Goal: Task Accomplishment & Management: Manage account settings

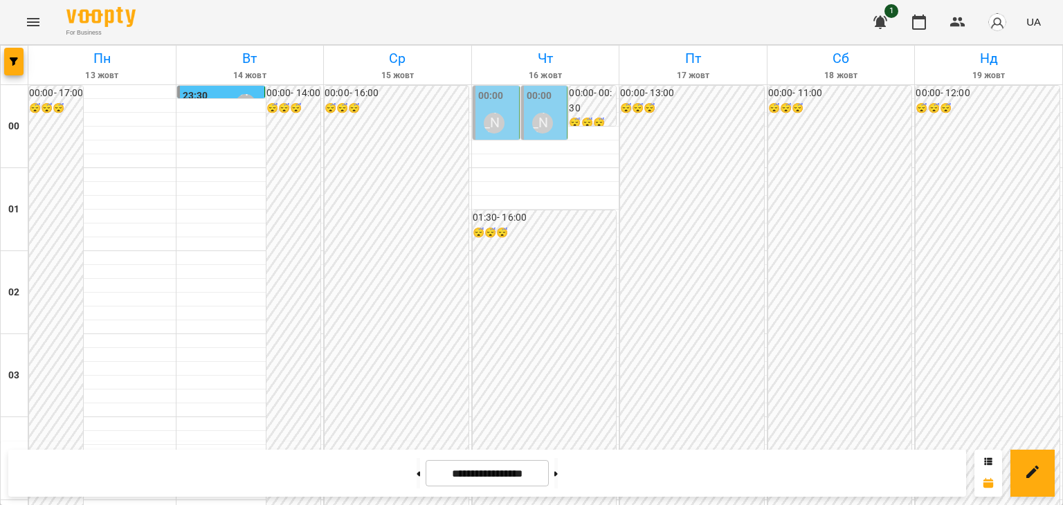
scroll to position [1315, 0]
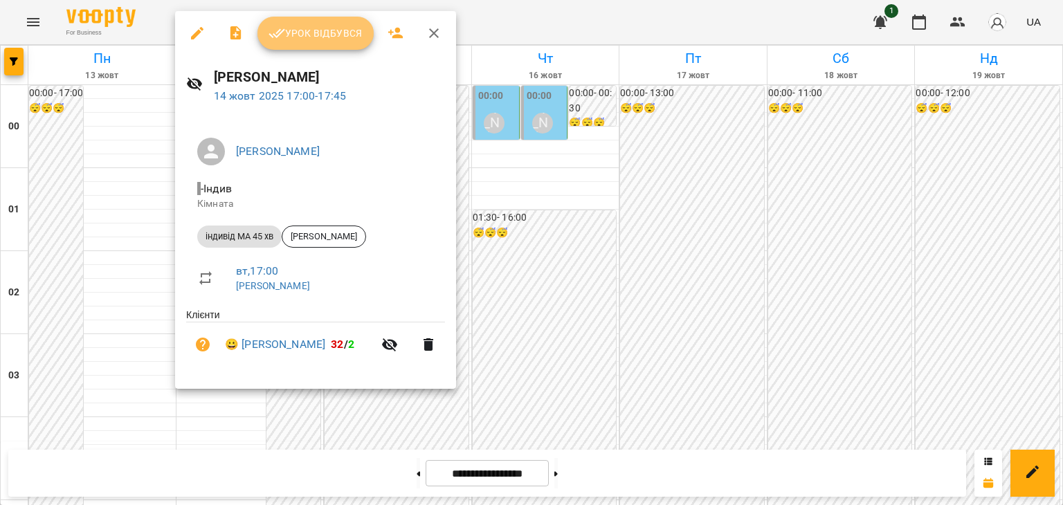
click at [334, 35] on span "Урок відбувся" at bounding box center [315, 33] width 94 height 17
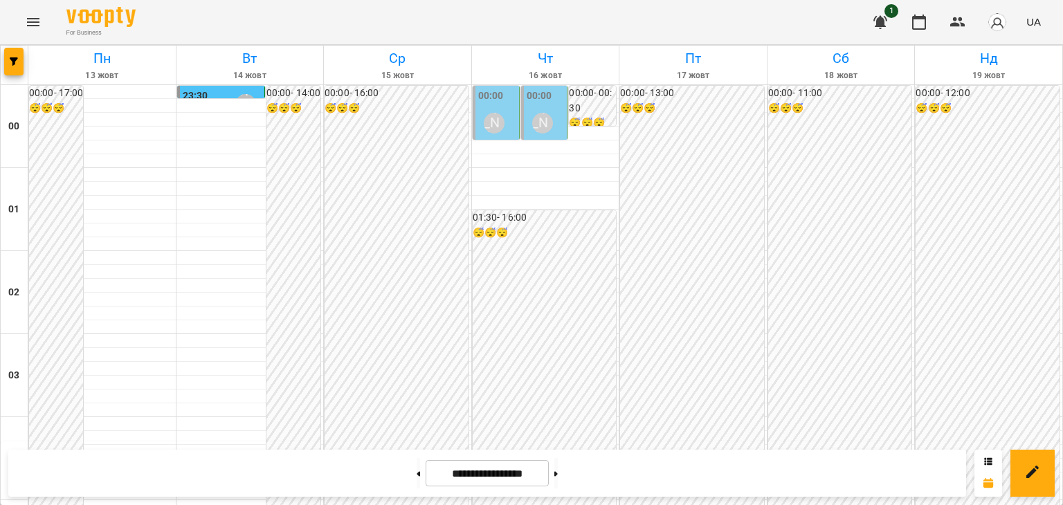
scroll to position [1453, 0]
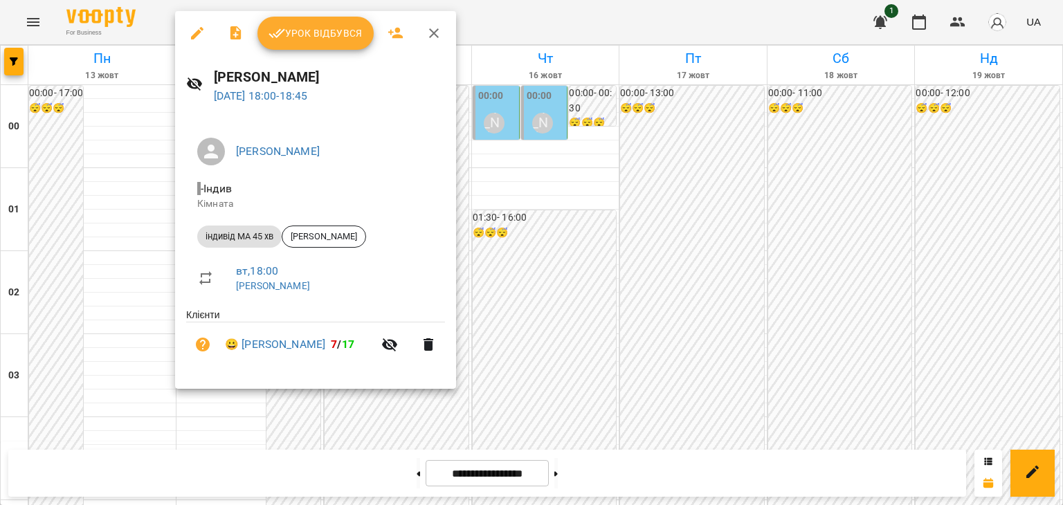
click at [342, 36] on span "Урок відбувся" at bounding box center [315, 33] width 94 height 17
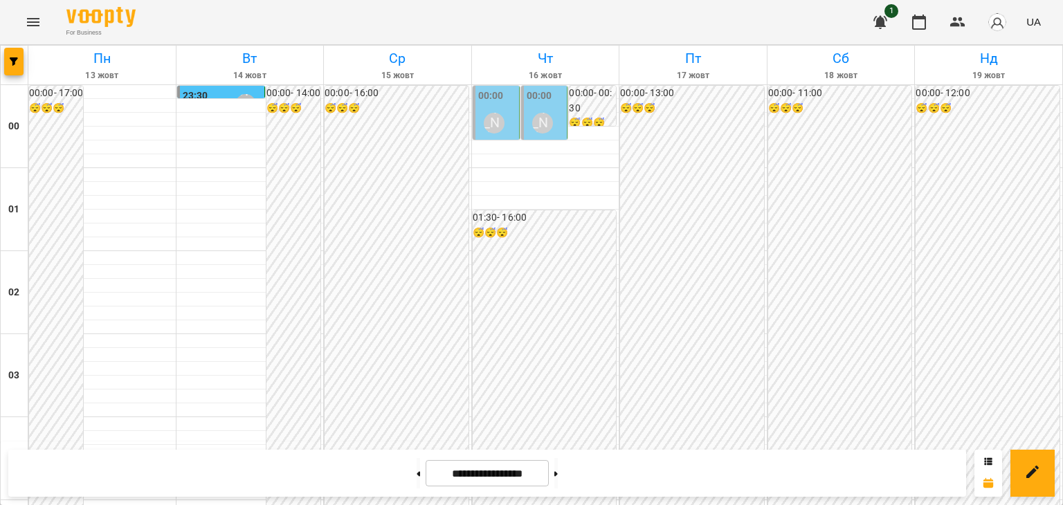
scroll to position [1384, 0]
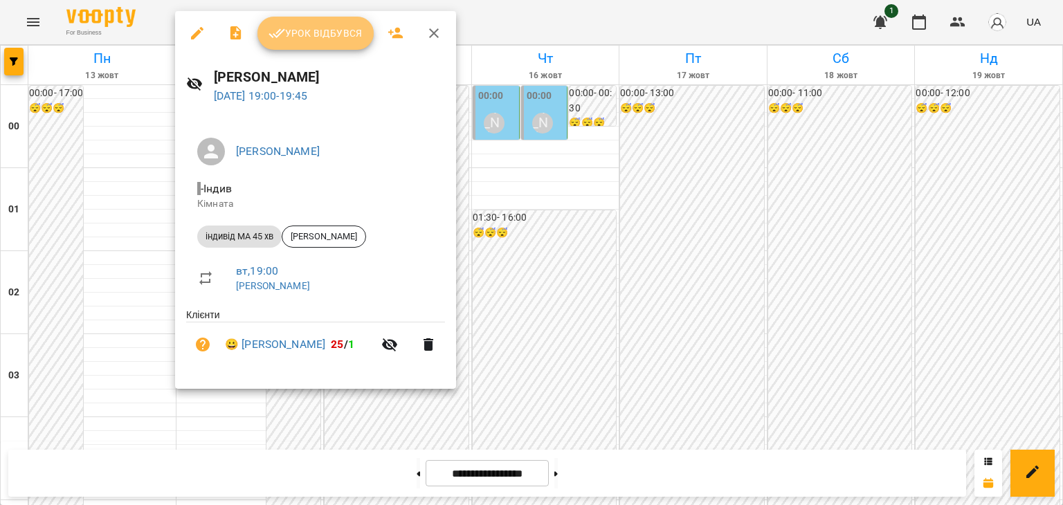
click at [342, 42] on button "Урок відбувся" at bounding box center [315, 33] width 116 height 33
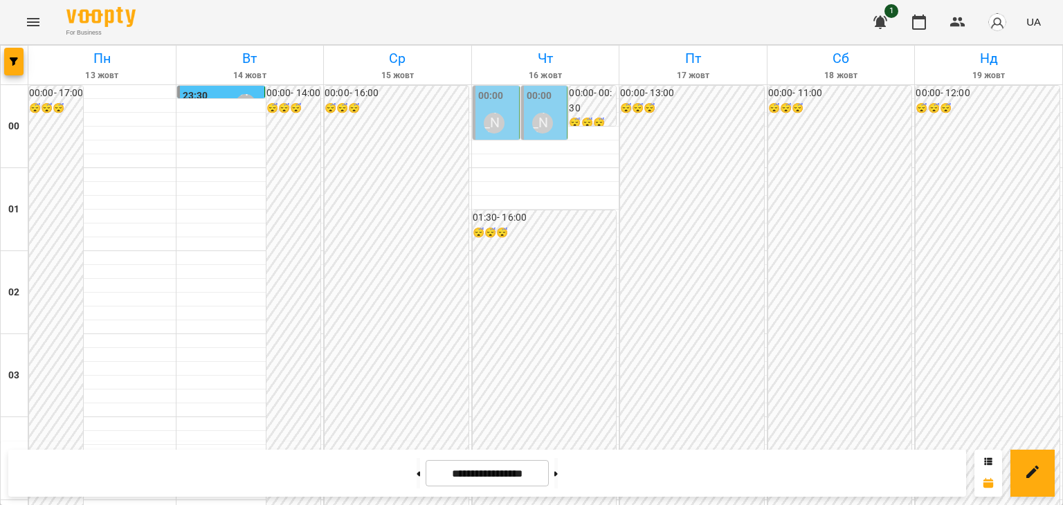
scroll to position [1522, 0]
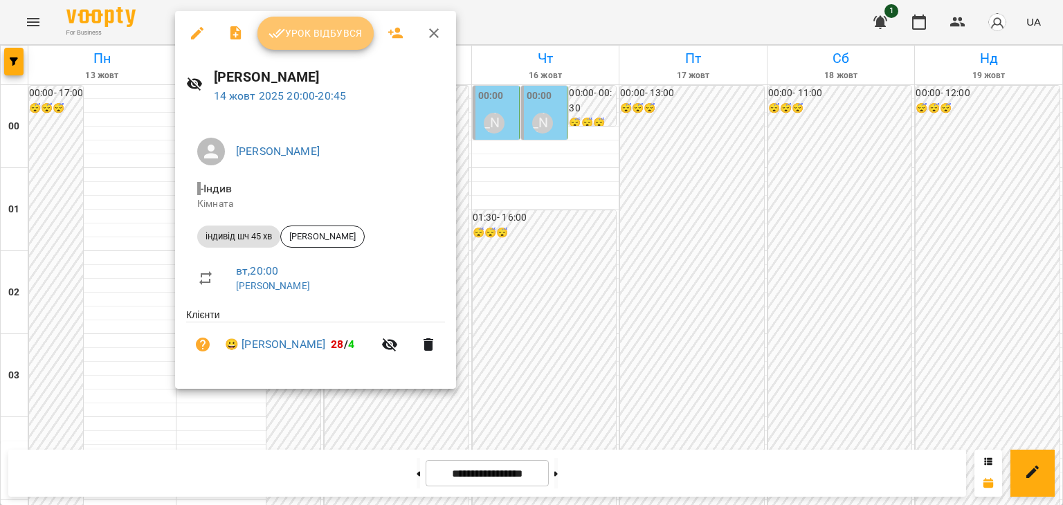
click at [339, 31] on span "Урок відбувся" at bounding box center [315, 33] width 94 height 17
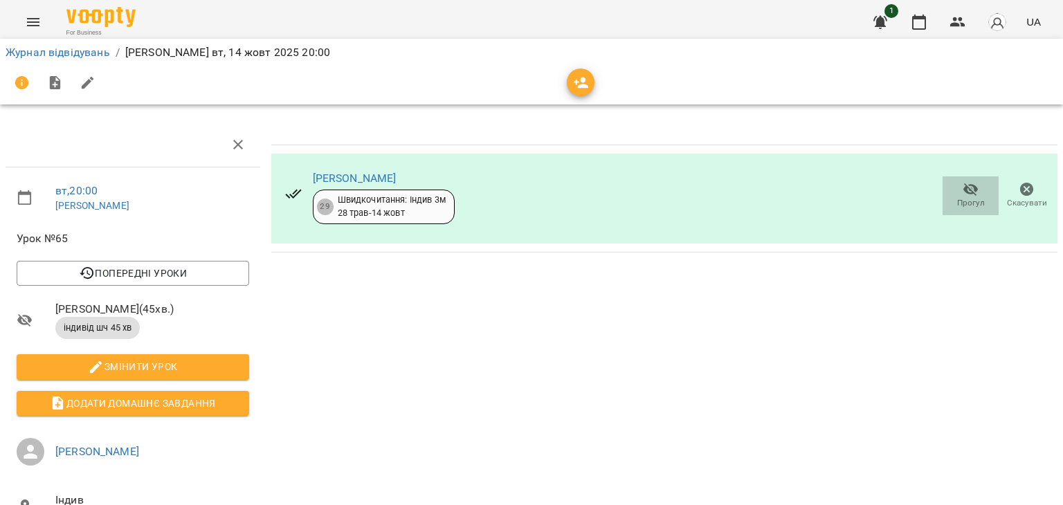
click at [963, 188] on icon "button" at bounding box center [970, 189] width 15 height 13
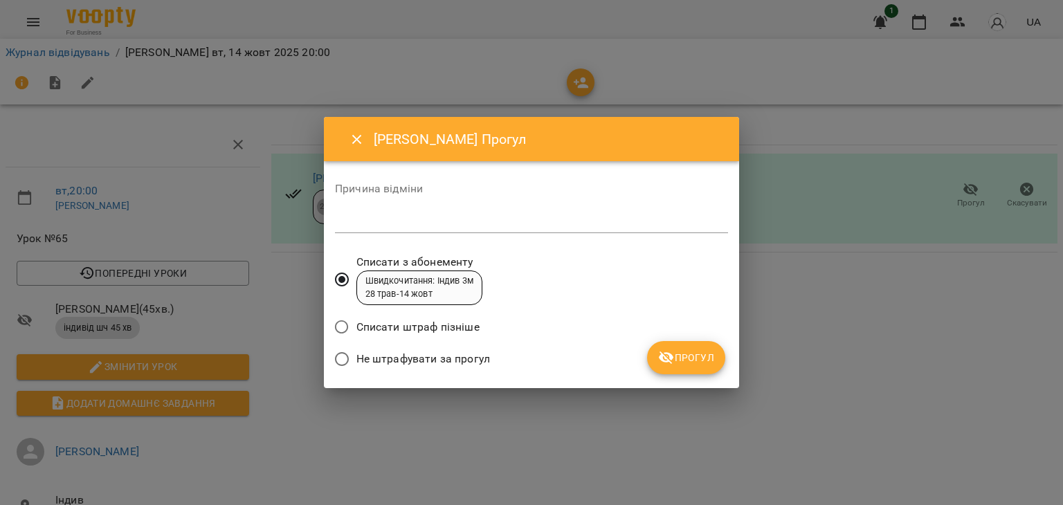
click at [689, 355] on span "Прогул" at bounding box center [686, 357] width 56 height 17
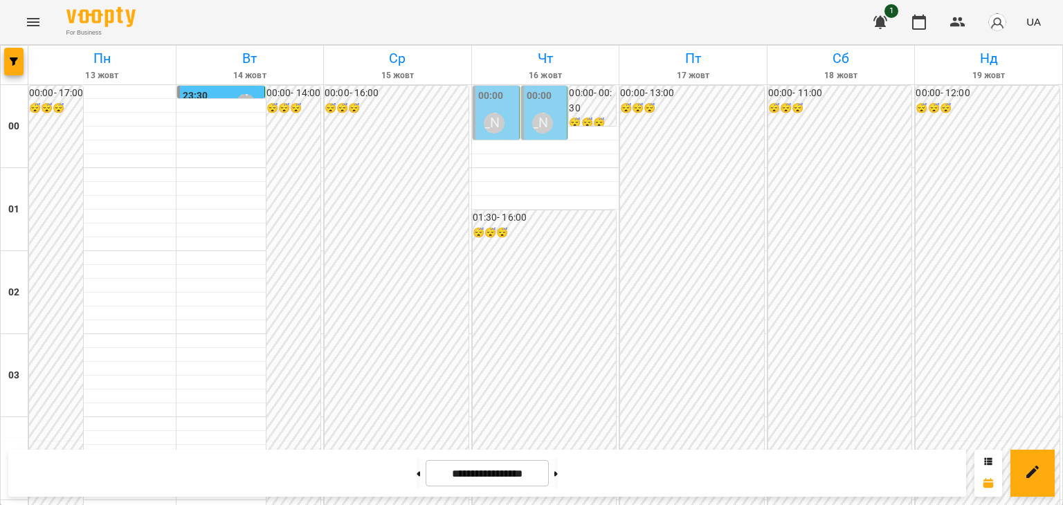
scroll to position [1289, 0]
click at [417, 472] on icon at bounding box center [418, 474] width 3 height 6
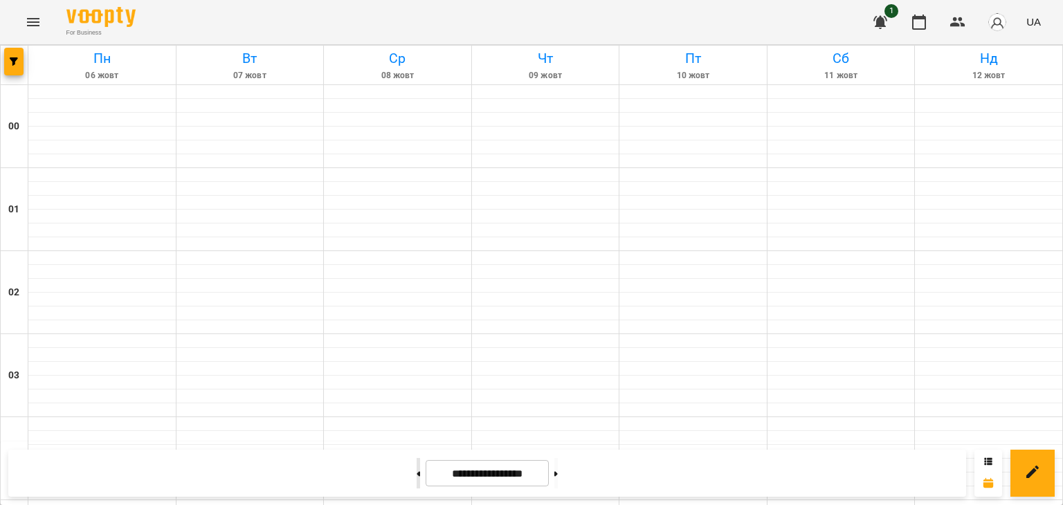
click at [417, 472] on icon at bounding box center [418, 474] width 3 height 6
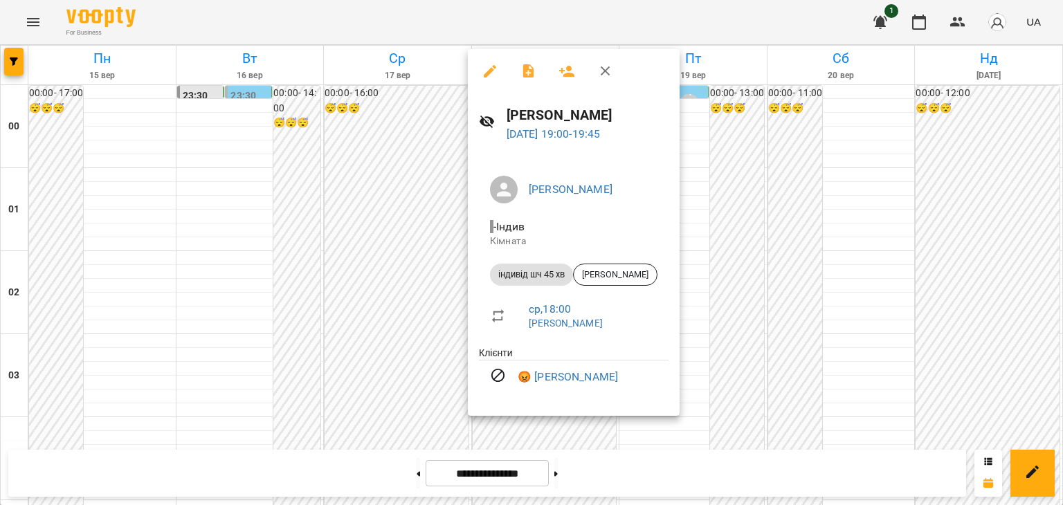
click at [403, 363] on div at bounding box center [531, 252] width 1063 height 505
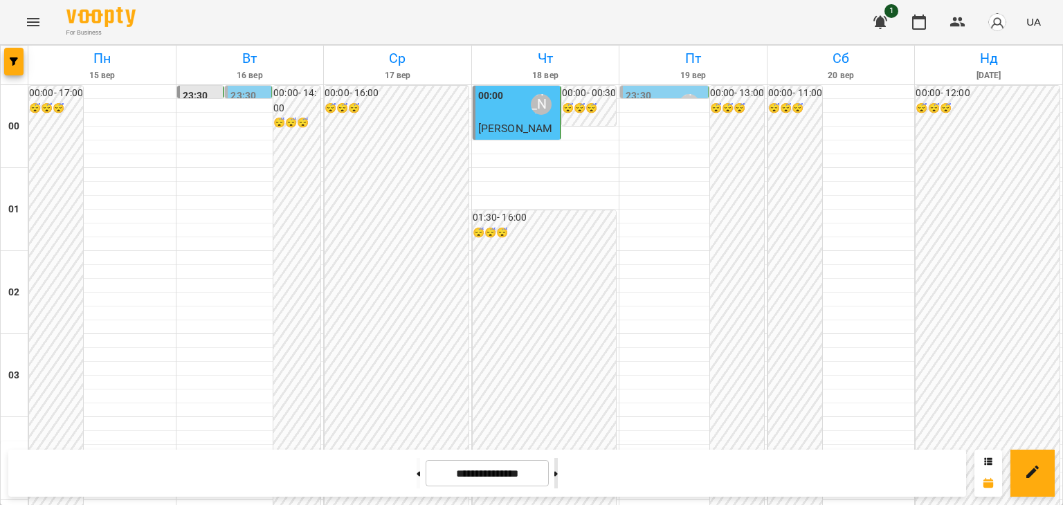
click at [558, 474] on icon at bounding box center [555, 473] width 3 height 5
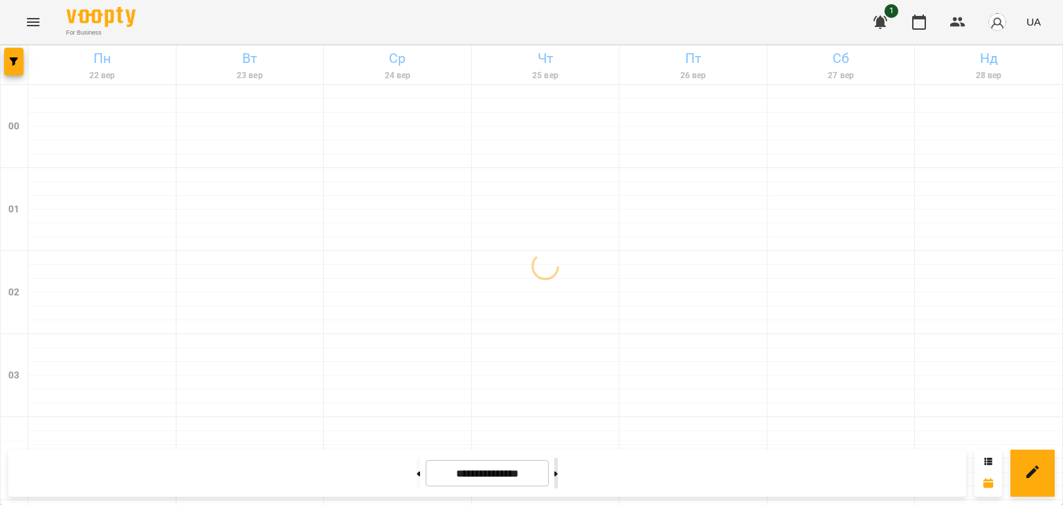
click at [558, 474] on icon at bounding box center [555, 473] width 3 height 5
click at [417, 474] on icon at bounding box center [418, 473] width 3 height 5
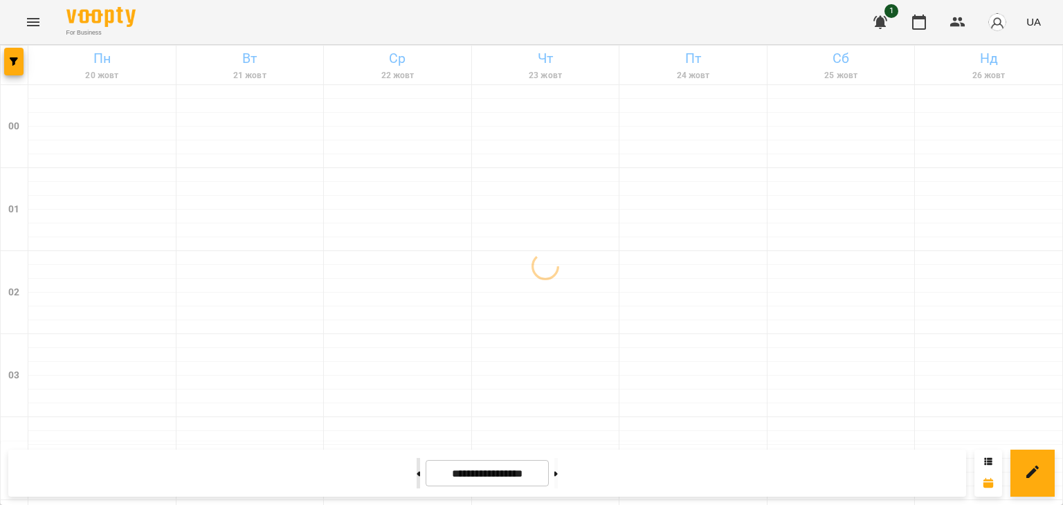
type input "**********"
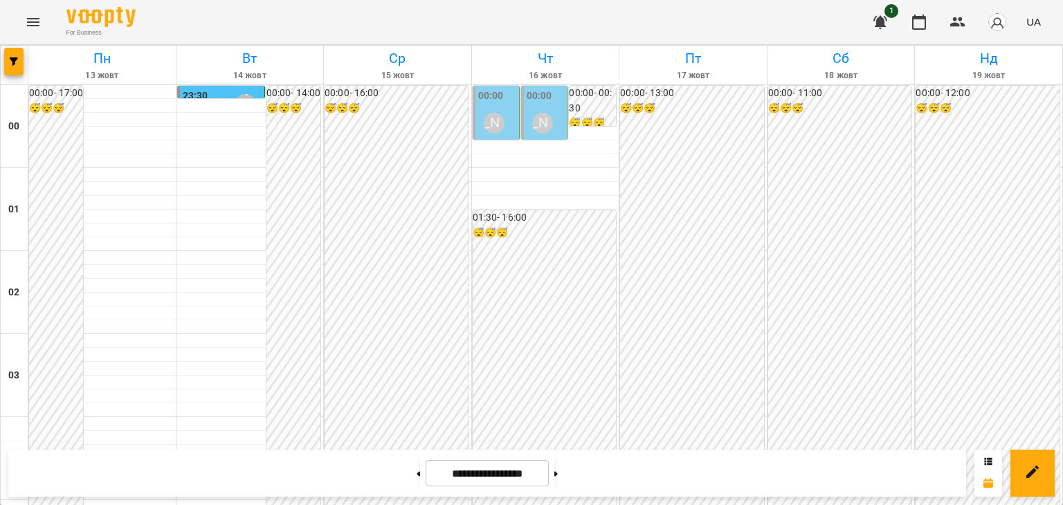
scroll to position [1427, 0]
